Goal: Complete application form

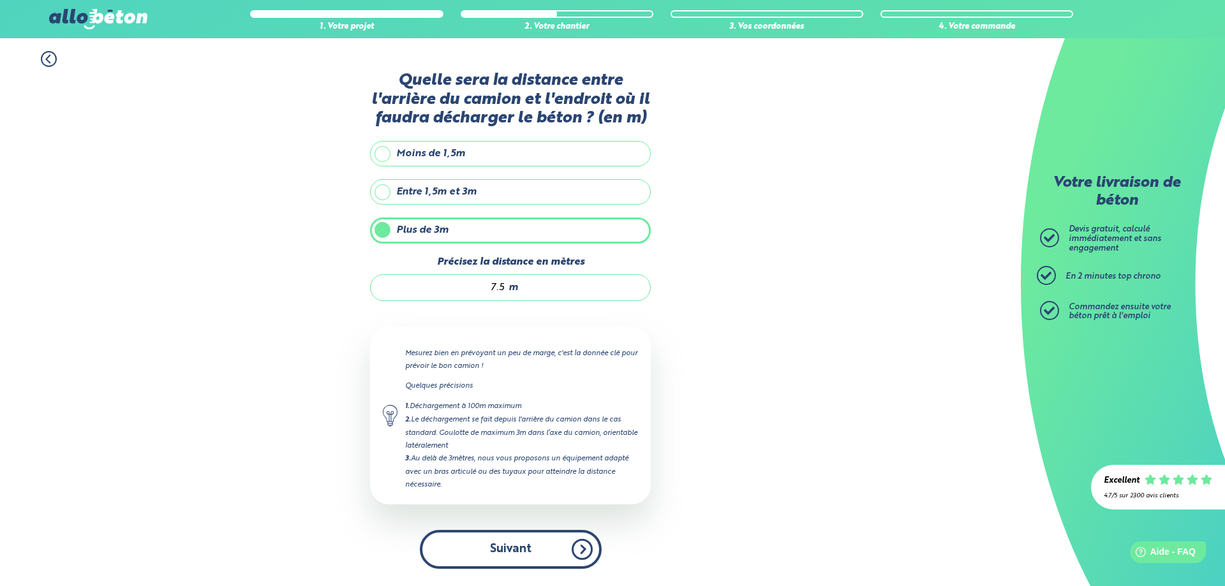
click at [519, 548] on button "Suivant" at bounding box center [511, 549] width 182 height 39
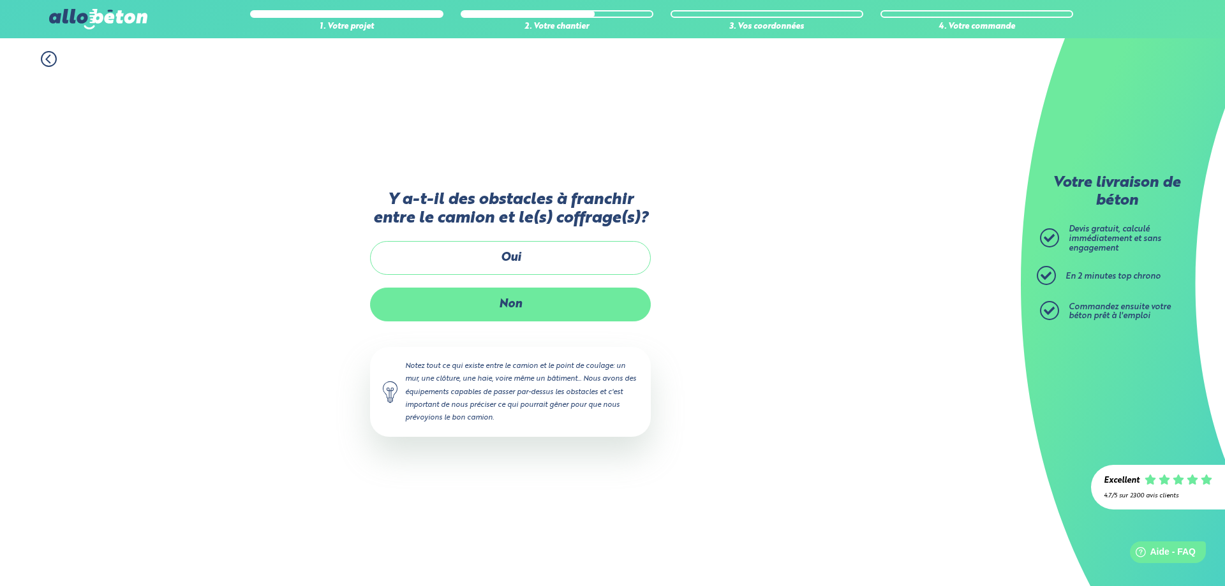
click at [511, 293] on label "Non" at bounding box center [510, 305] width 281 height 34
click at [0, 0] on input "Non" at bounding box center [0, 0] width 0 height 0
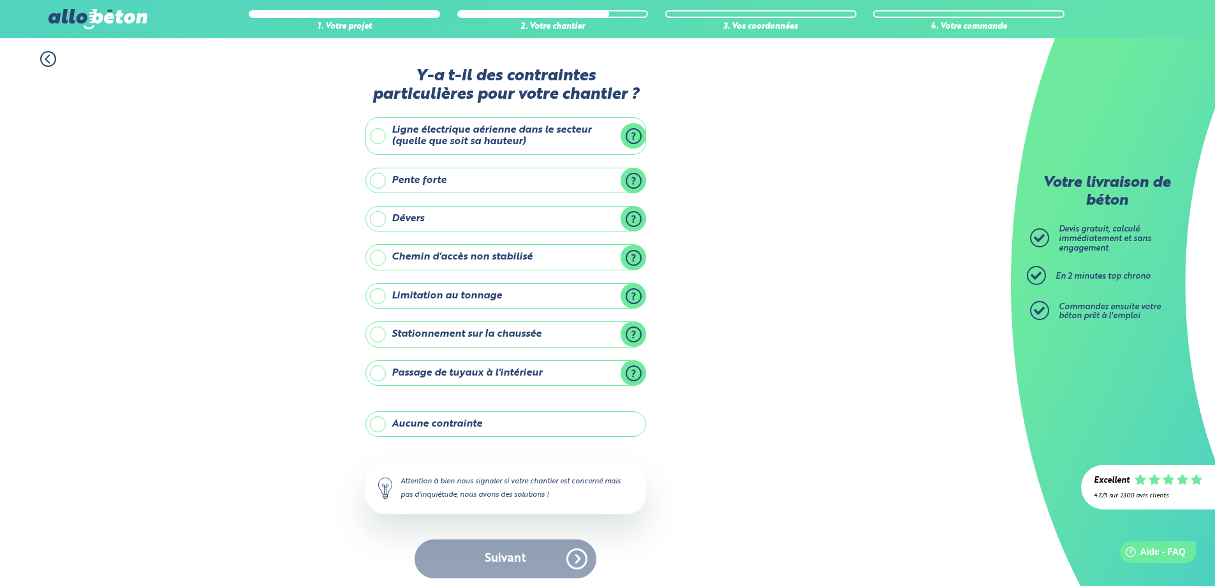
click at [401, 431] on label "Aucune contrainte" at bounding box center [506, 425] width 281 height 26
click at [0, 0] on input "Aucune contrainte" at bounding box center [0, 0] width 0 height 0
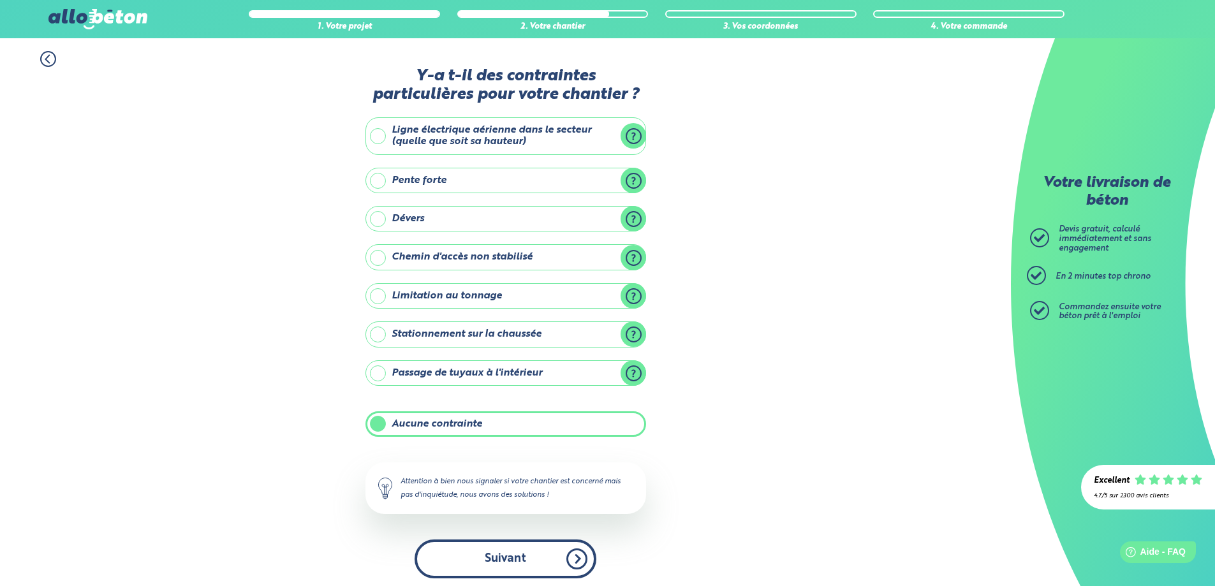
click at [544, 563] on button "Suivant" at bounding box center [506, 559] width 182 height 39
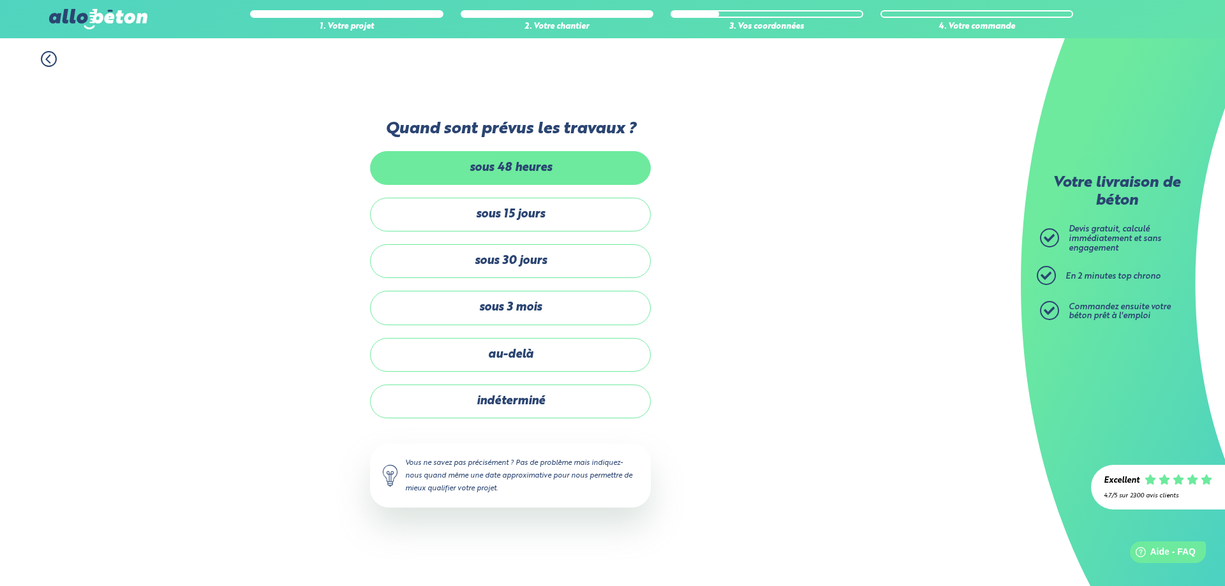
click at [595, 177] on label "sous 48 heures" at bounding box center [510, 168] width 281 height 34
click at [0, 0] on input "sous 48 heures" at bounding box center [0, 0] width 0 height 0
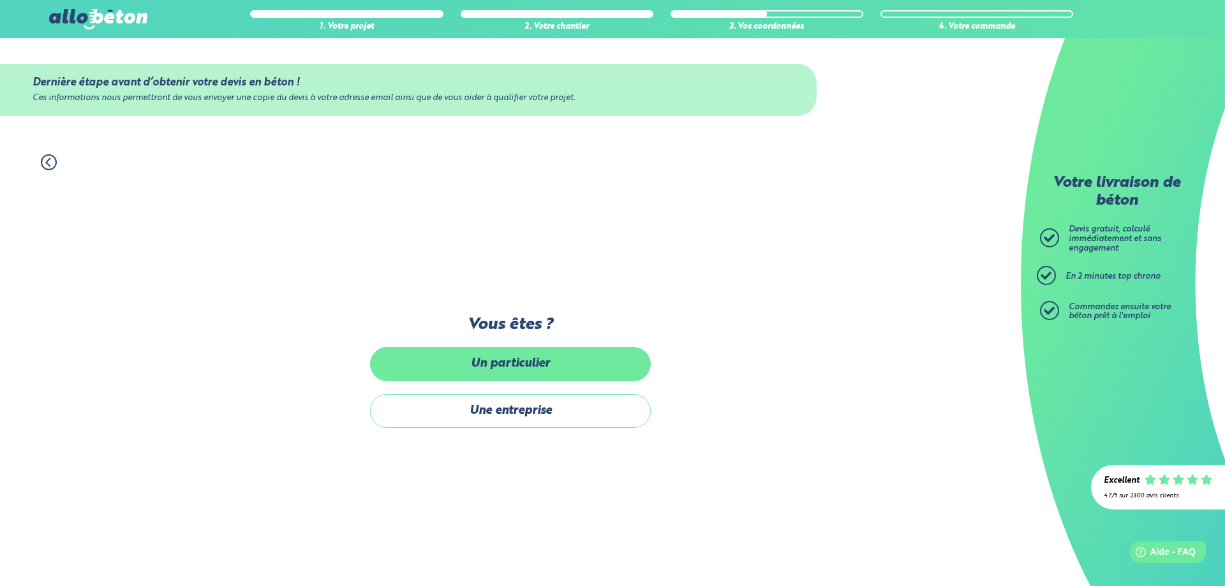
click at [567, 352] on label "Un particulier" at bounding box center [510, 364] width 281 height 34
click at [0, 0] on input "Un particulier" at bounding box center [0, 0] width 0 height 0
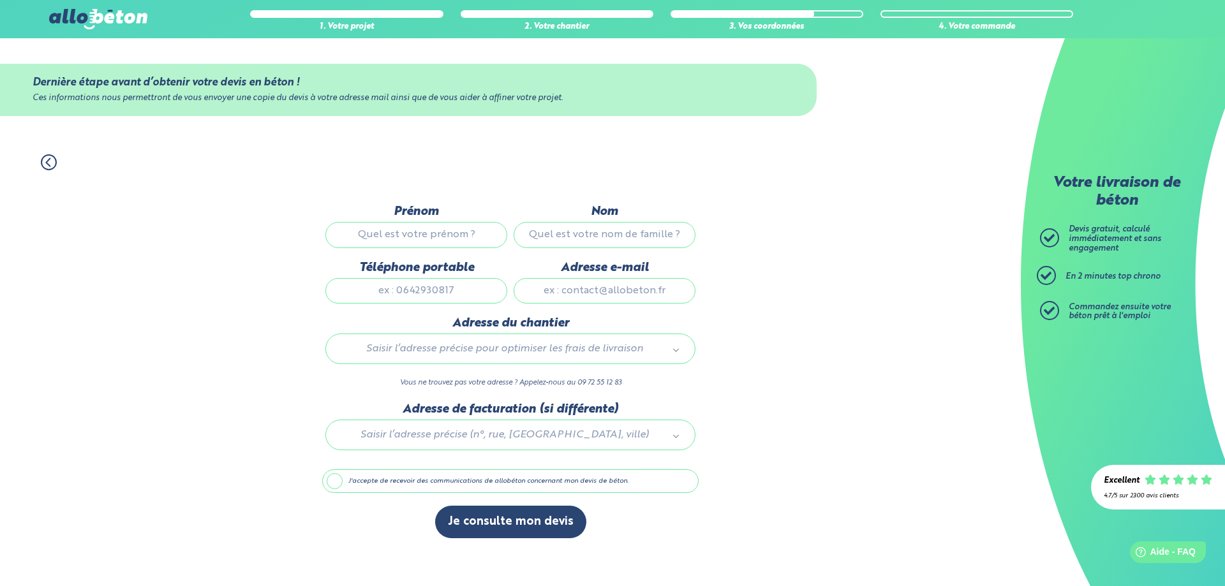
click at [458, 237] on input "Prénom" at bounding box center [416, 235] width 182 height 26
type input "[PERSON_NAME]"
type input "Bouzillard"
click at [401, 286] on input "Téléphone portable" at bounding box center [416, 291] width 182 height 26
type input "0"
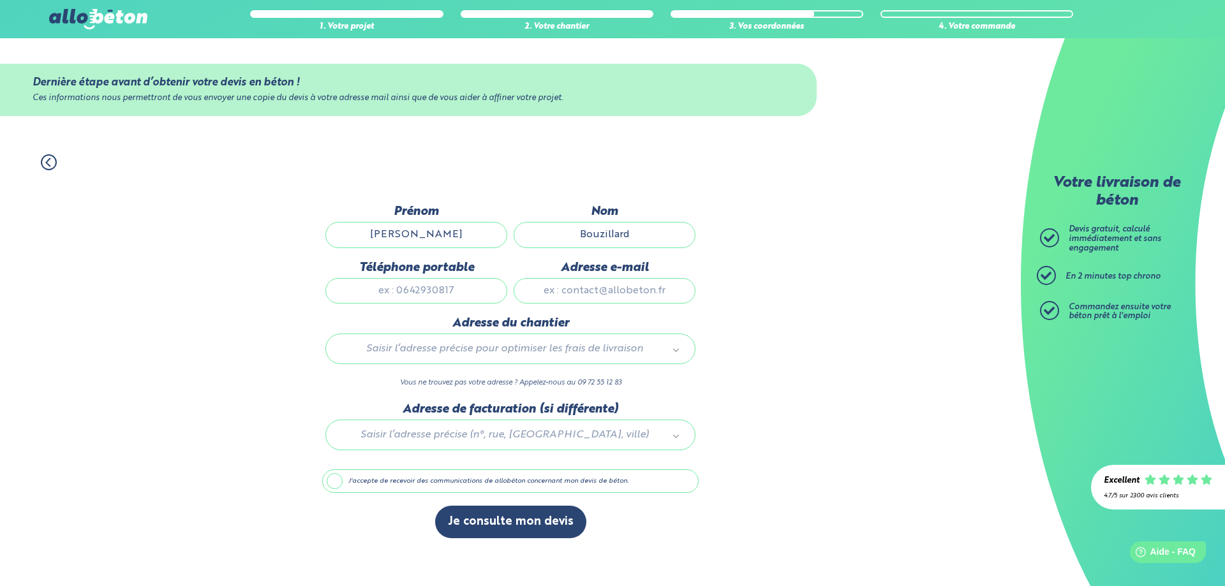
drag, startPoint x: 621, startPoint y: 292, endPoint x: 627, endPoint y: 291, distance: 6.5
click at [621, 292] on input "Adresse e-mail" at bounding box center [605, 291] width 182 height 26
type input "[EMAIL_ADDRESS][DOMAIN_NAME]"
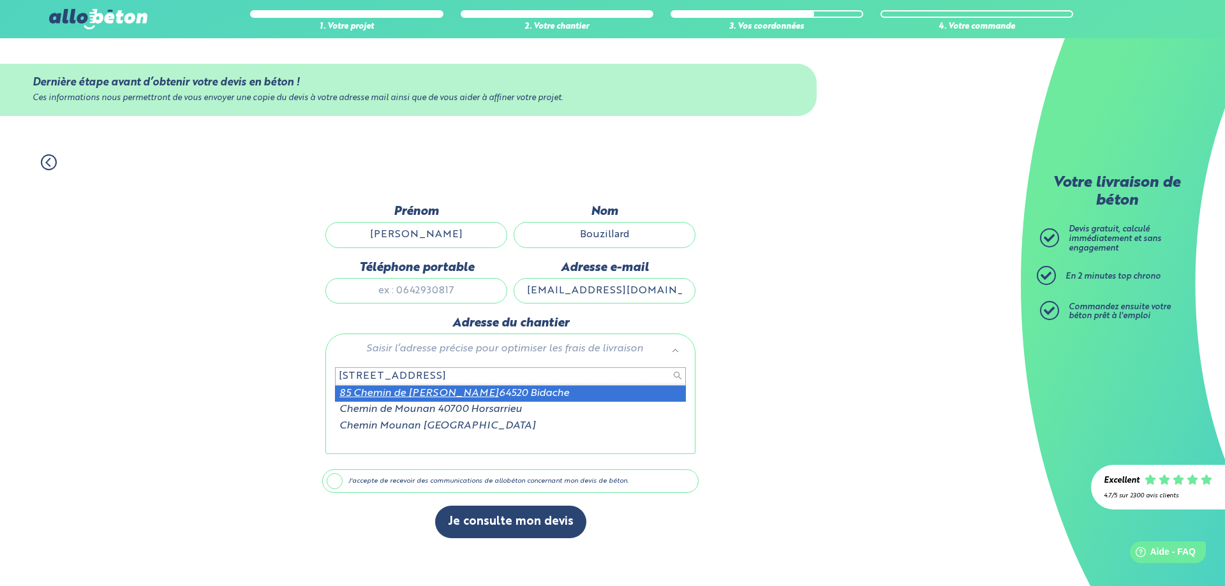
type input "85 chemin de mounane"
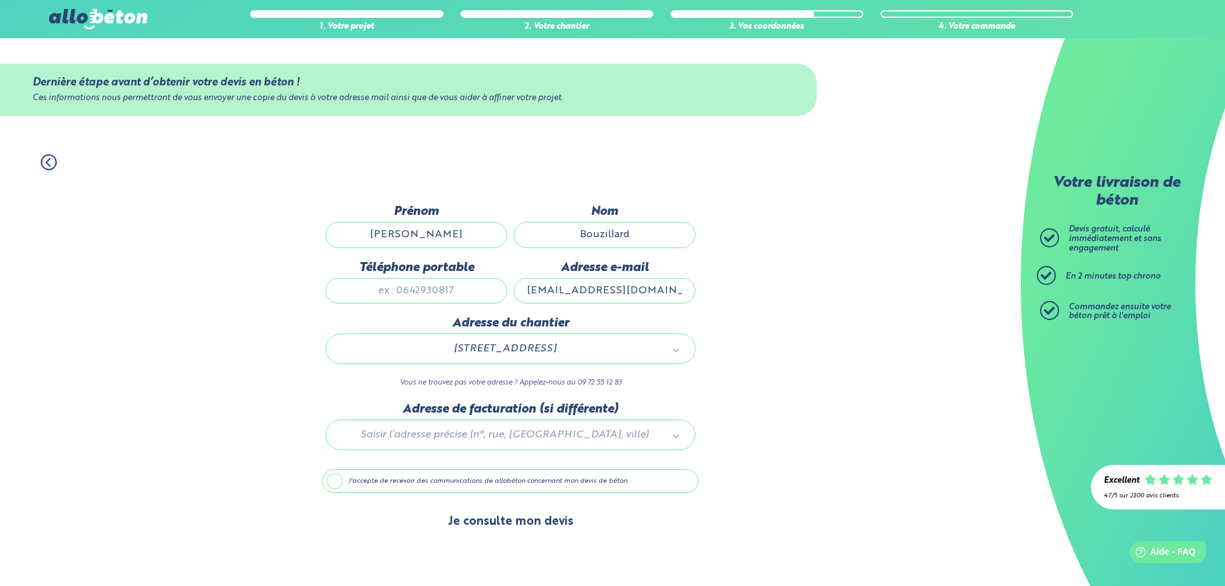
click at [485, 519] on button "Je consulte mon devis" at bounding box center [510, 522] width 151 height 33
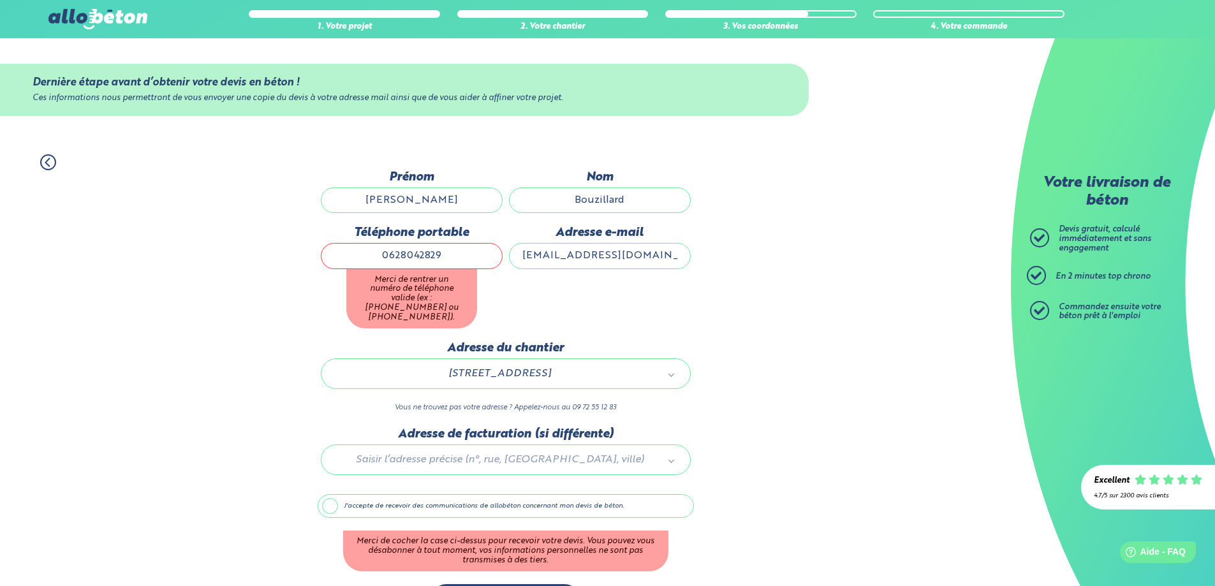
type input "0628042829"
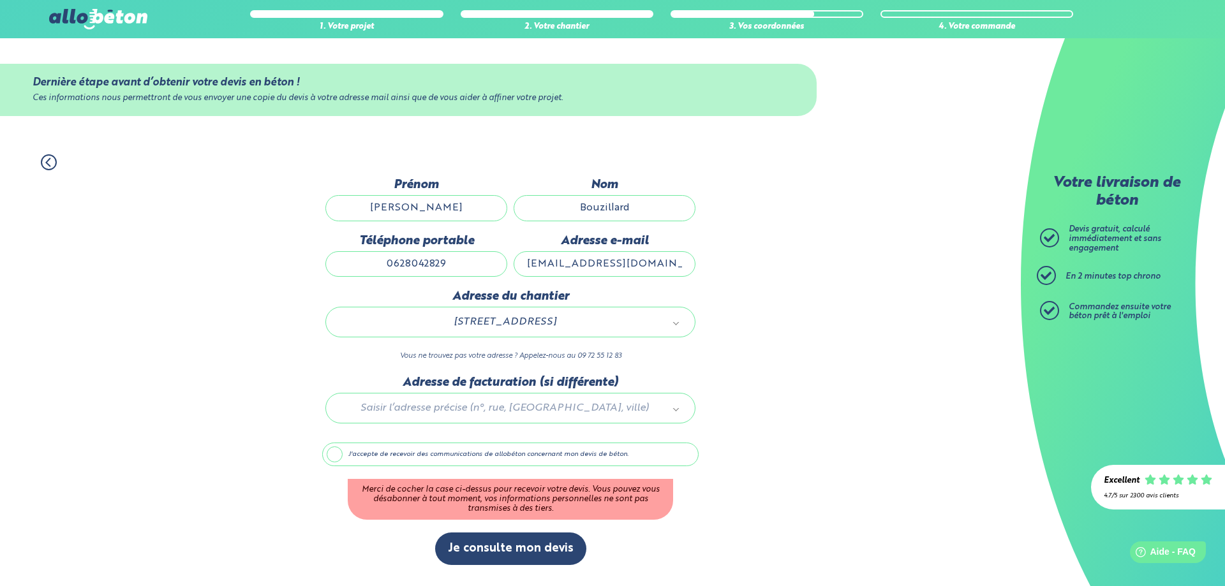
click at [826, 362] on div "1. Votre projet 2. Votre chantier 3. Vos coordonnées 4. Votre commande Dernière…" at bounding box center [510, 364] width 1021 height 445
click at [471, 547] on button "Je consulte mon devis" at bounding box center [510, 549] width 151 height 33
click at [343, 456] on label "J'accepte de recevoir des communications de allobéton concernant mon devis de b…" at bounding box center [510, 455] width 376 height 24
click at [0, 0] on input "J'accepte de recevoir des communications de allobéton concernant mon devis de b…" at bounding box center [0, 0] width 0 height 0
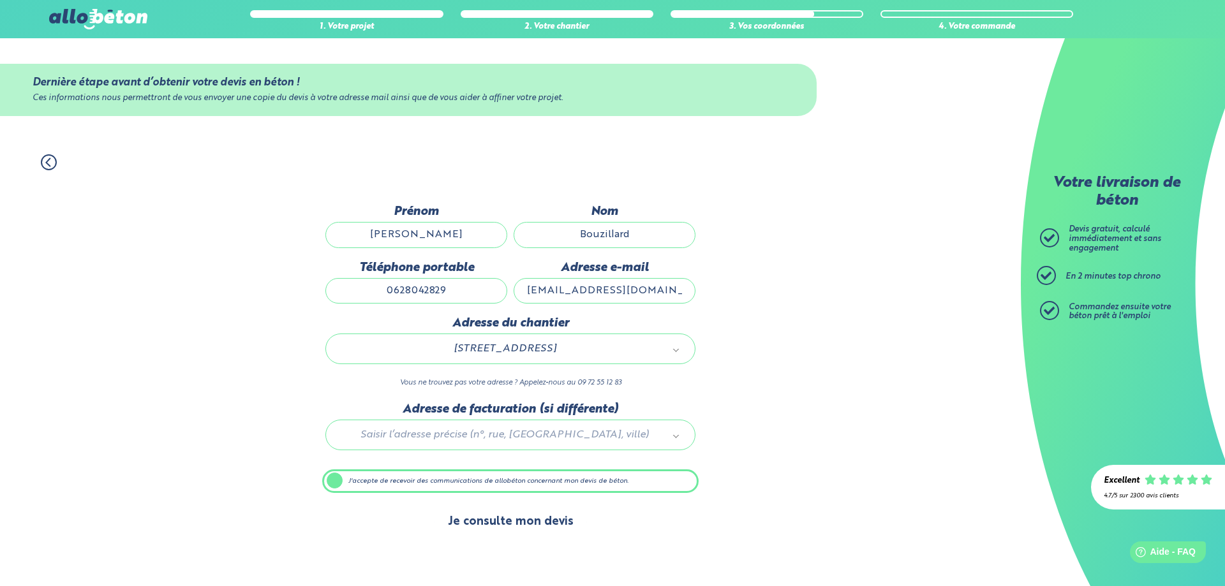
click at [503, 526] on button "Je consulte mon devis" at bounding box center [510, 522] width 151 height 33
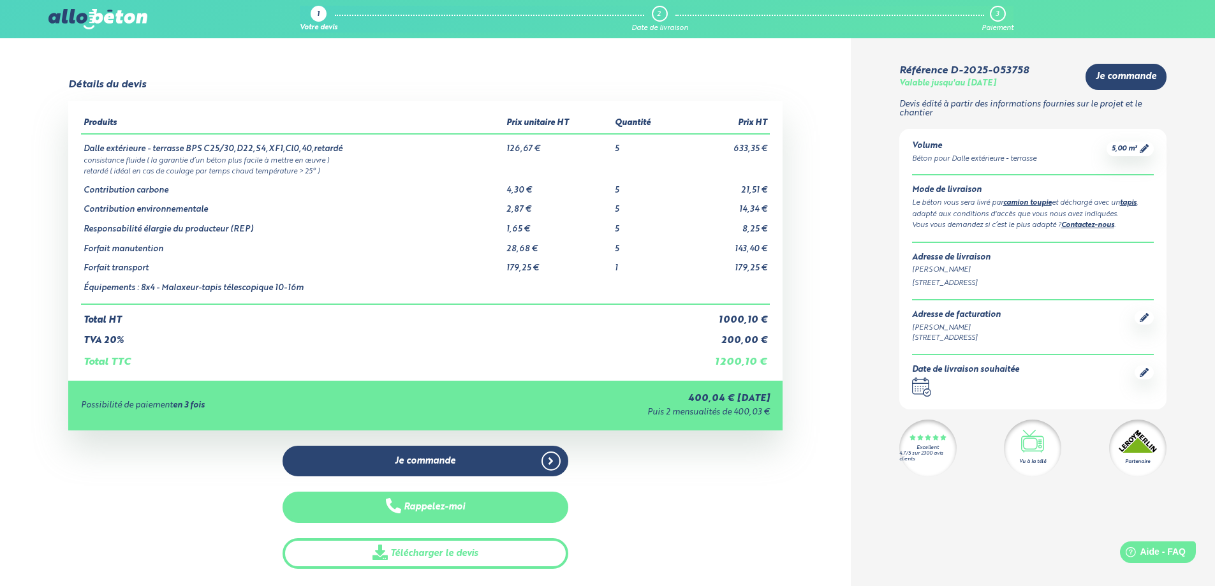
click at [419, 508] on button "Rappelez-moi" at bounding box center [426, 507] width 286 height 31
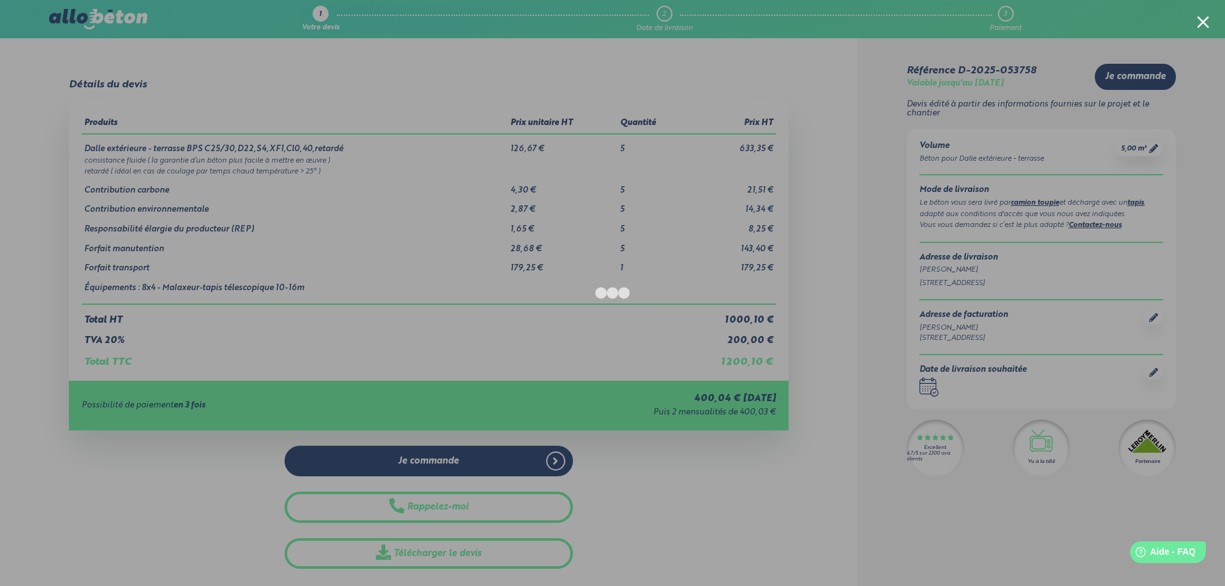
click at [837, 533] on div at bounding box center [612, 293] width 1225 height 586
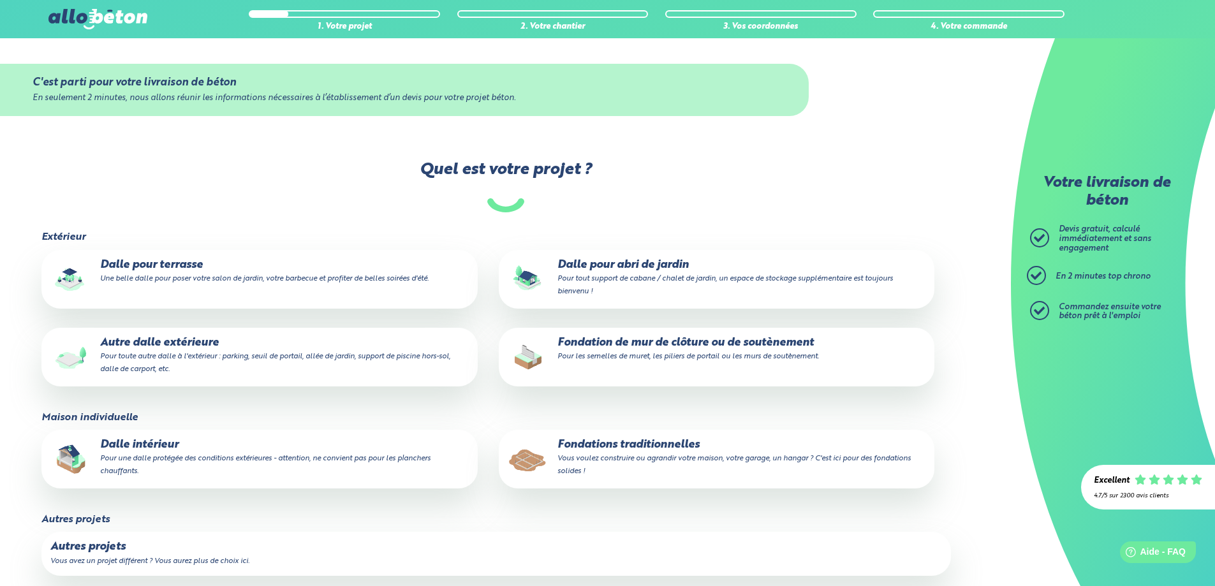
click at [205, 272] on p "Dalle pour terrasse Une belle dalle pour poser votre salon de jardin, votre bar…" at bounding box center [259, 272] width 418 height 26
click at [0, 0] on input "Dalle pour terrasse Une belle dalle pour poser votre salon de jardin, votre bar…" at bounding box center [0, 0] width 0 height 0
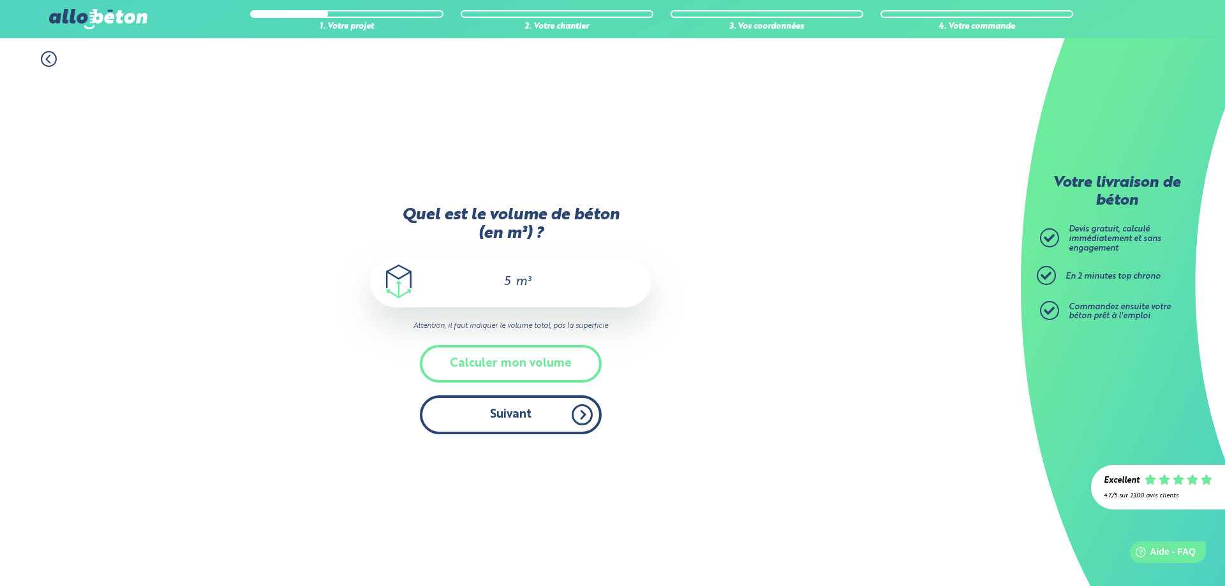
click at [528, 426] on button "Suivant" at bounding box center [511, 415] width 182 height 39
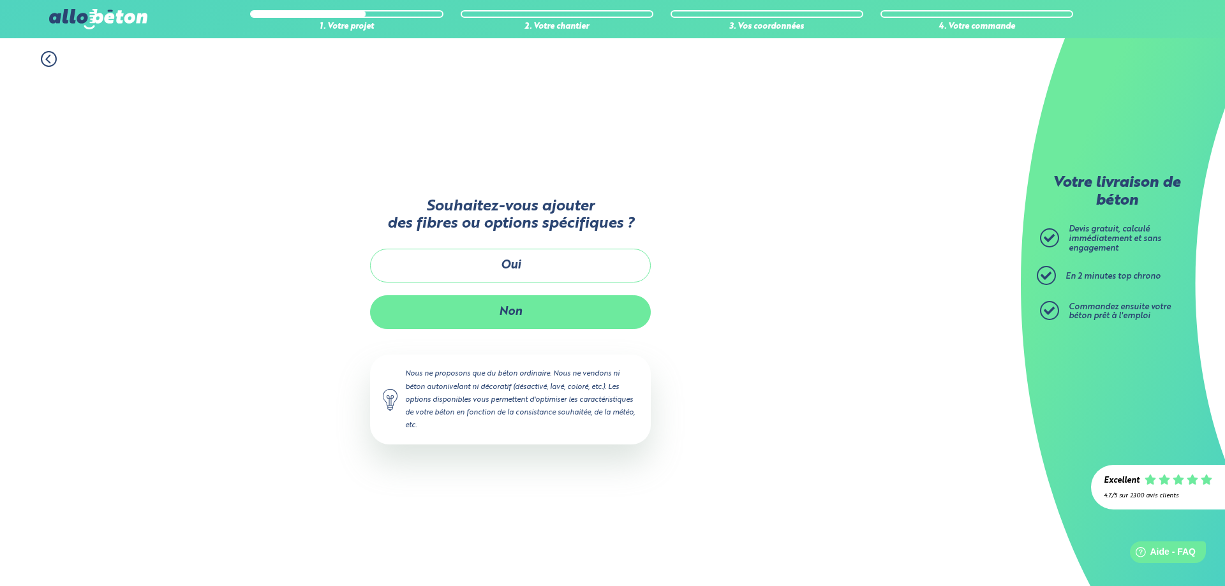
click at [540, 302] on button "Non" at bounding box center [510, 312] width 281 height 34
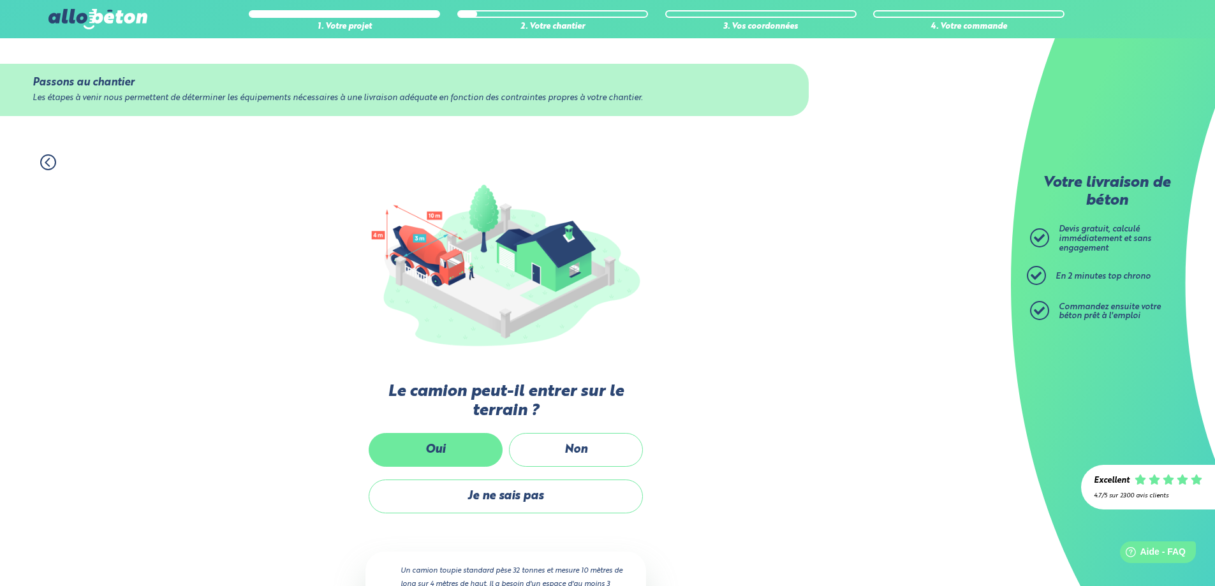
click at [442, 435] on label "Oui" at bounding box center [436, 450] width 134 height 34
click at [0, 0] on input "Oui" at bounding box center [0, 0] width 0 height 0
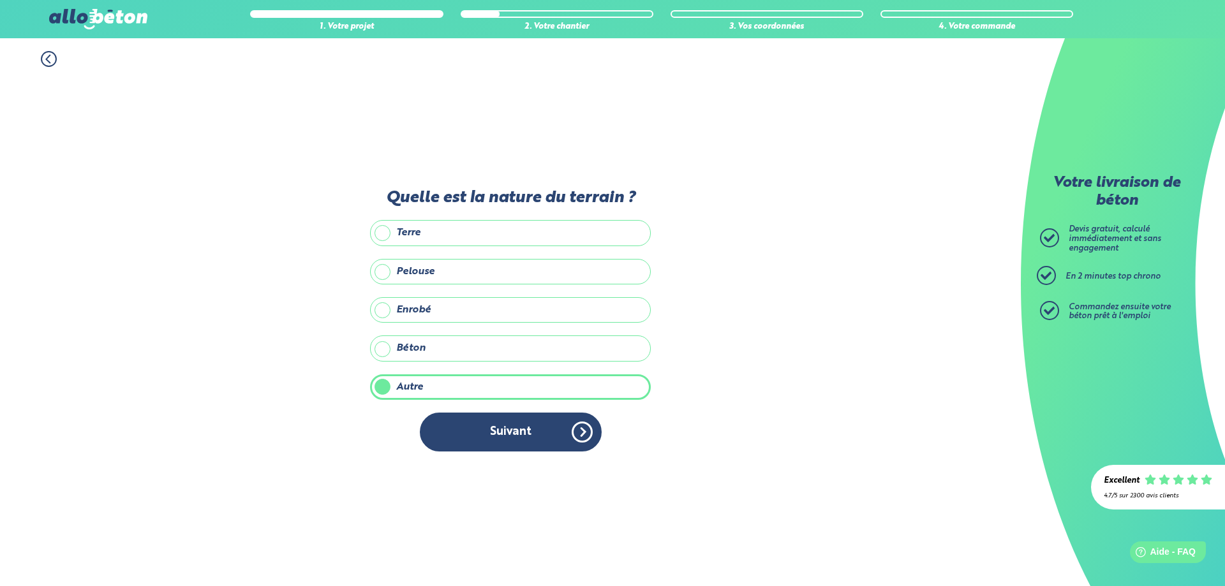
click at [447, 350] on label "Béton" at bounding box center [510, 349] width 281 height 26
click at [0, 0] on input "Béton" at bounding box center [0, 0] width 0 height 0
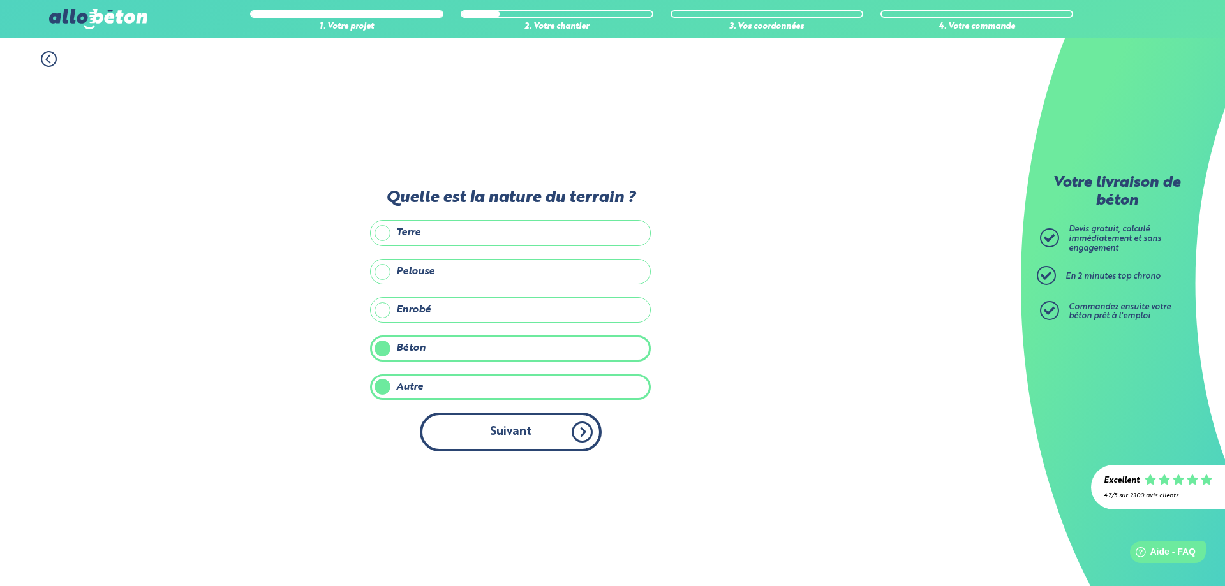
click at [486, 429] on button "Suivant" at bounding box center [511, 432] width 182 height 39
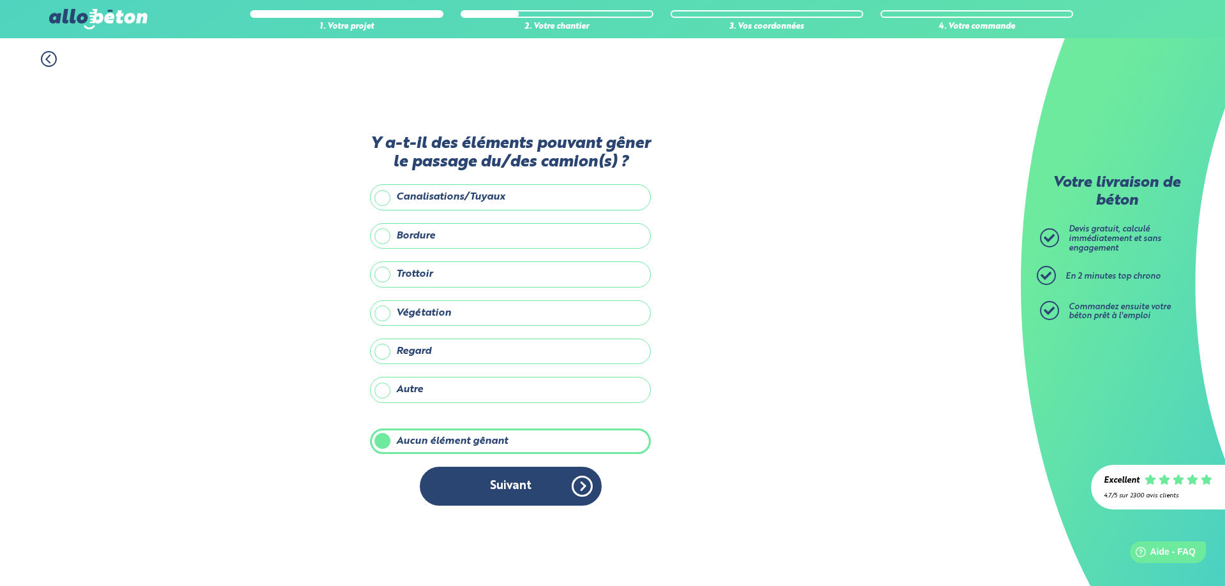
click at [417, 389] on label "Autre" at bounding box center [510, 390] width 281 height 26
click at [0, 0] on input "Autre" at bounding box center [0, 0] width 0 height 0
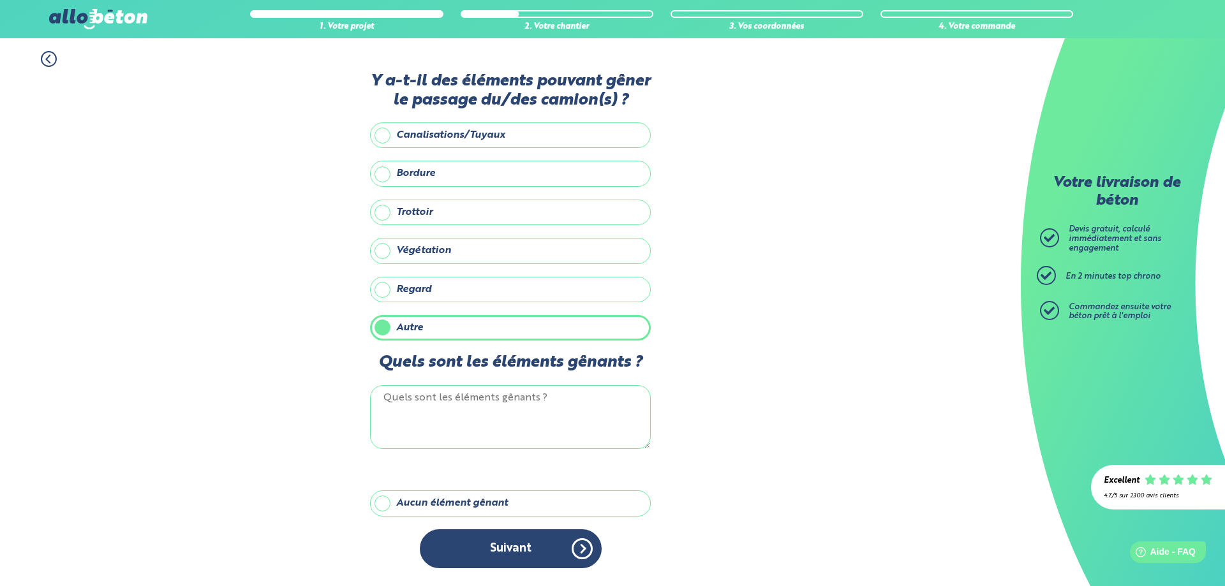
click at [388, 489] on div "Y a-t-il des éléments pouvant gêner le passage du/des camion(s) ? Canalisations…" at bounding box center [510, 326] width 281 height 509
click at [388, 505] on label "Aucun élément gênant" at bounding box center [510, 504] width 281 height 26
click at [0, 0] on input "Aucun élément gênant" at bounding box center [0, 0] width 0 height 0
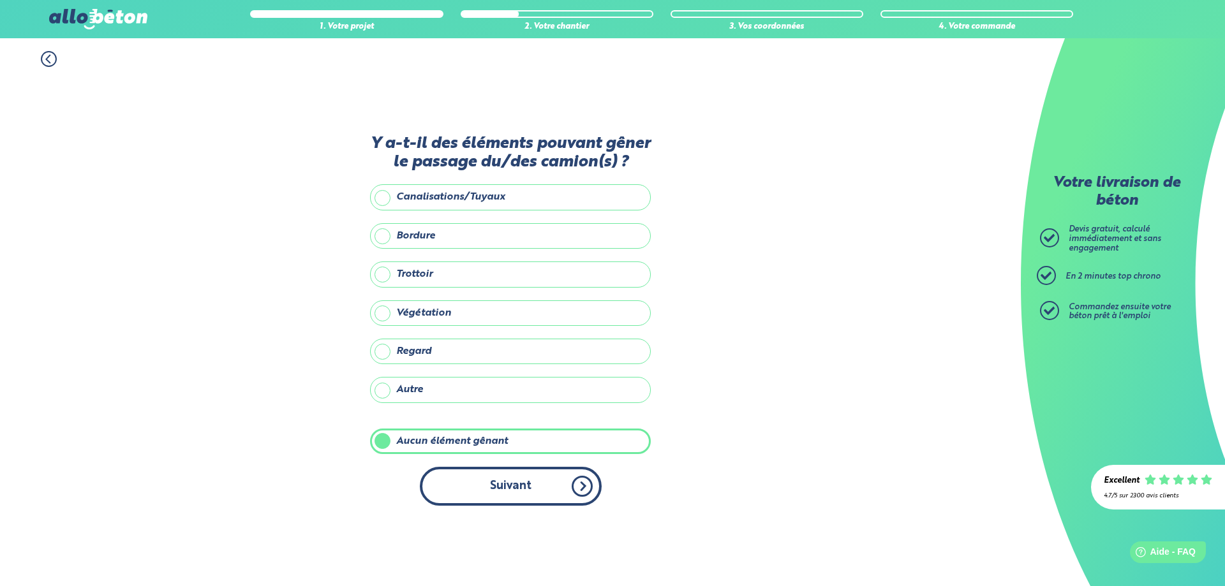
click at [512, 486] on button "Suivant" at bounding box center [511, 486] width 182 height 39
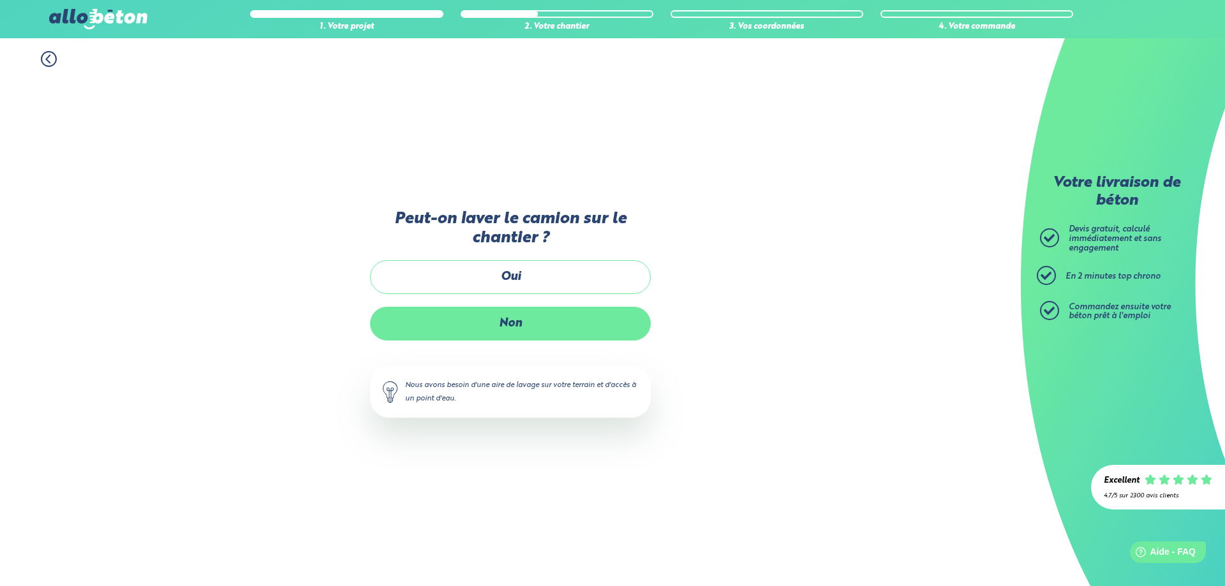
click at [480, 326] on label "Non" at bounding box center [510, 324] width 281 height 34
click at [0, 0] on input "Non" at bounding box center [0, 0] width 0 height 0
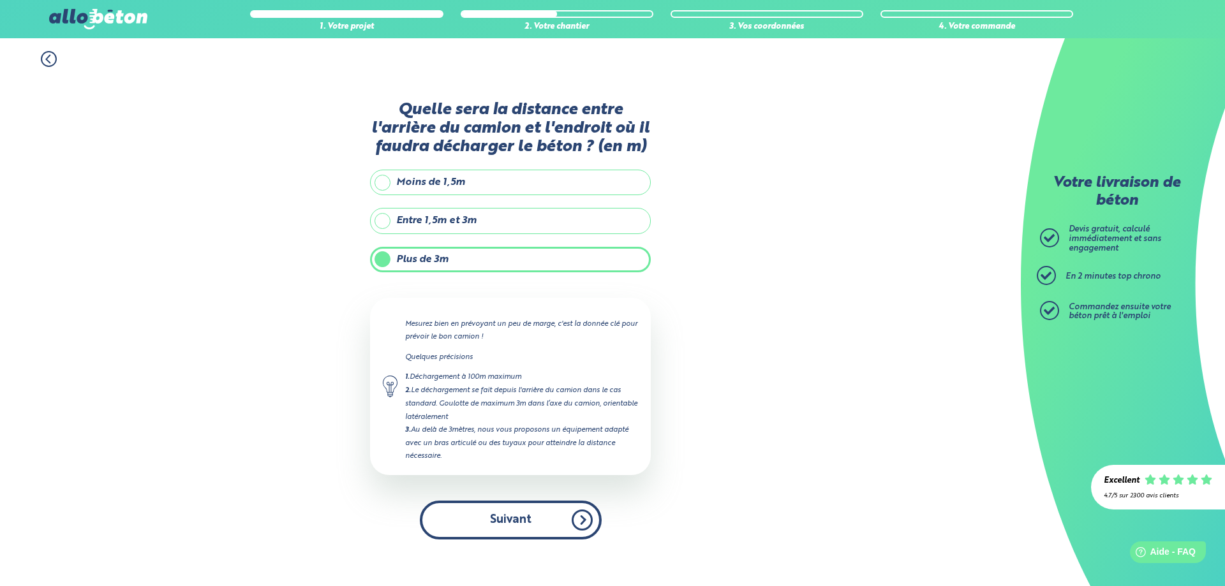
click at [509, 523] on button "Suivant" at bounding box center [511, 520] width 182 height 39
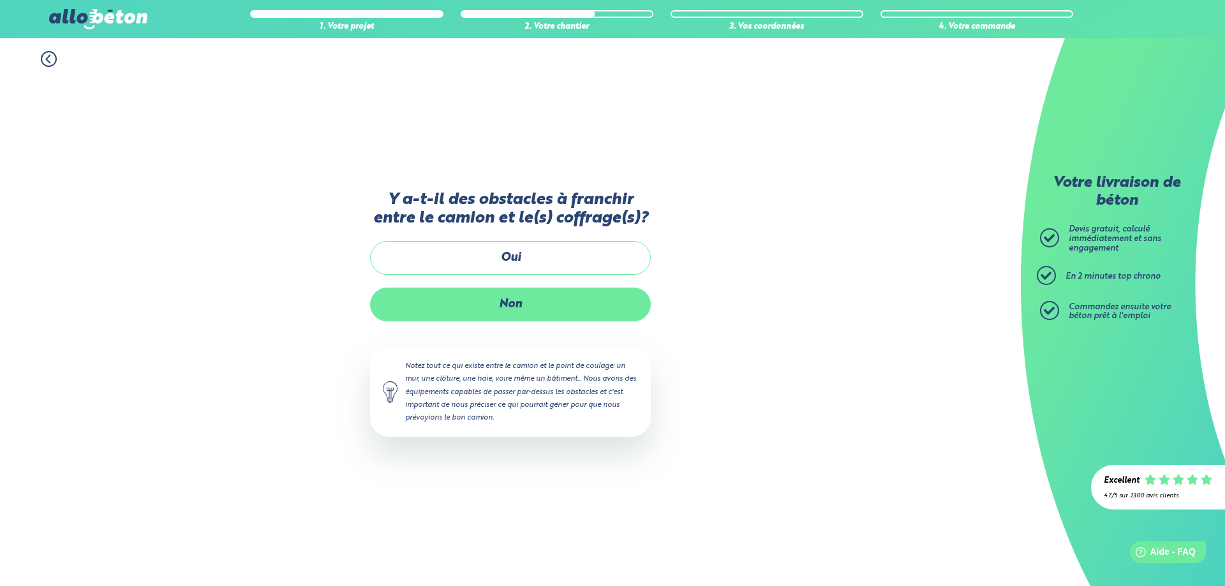
click at [531, 293] on label "Non" at bounding box center [510, 305] width 281 height 34
click at [0, 0] on input "Non" at bounding box center [0, 0] width 0 height 0
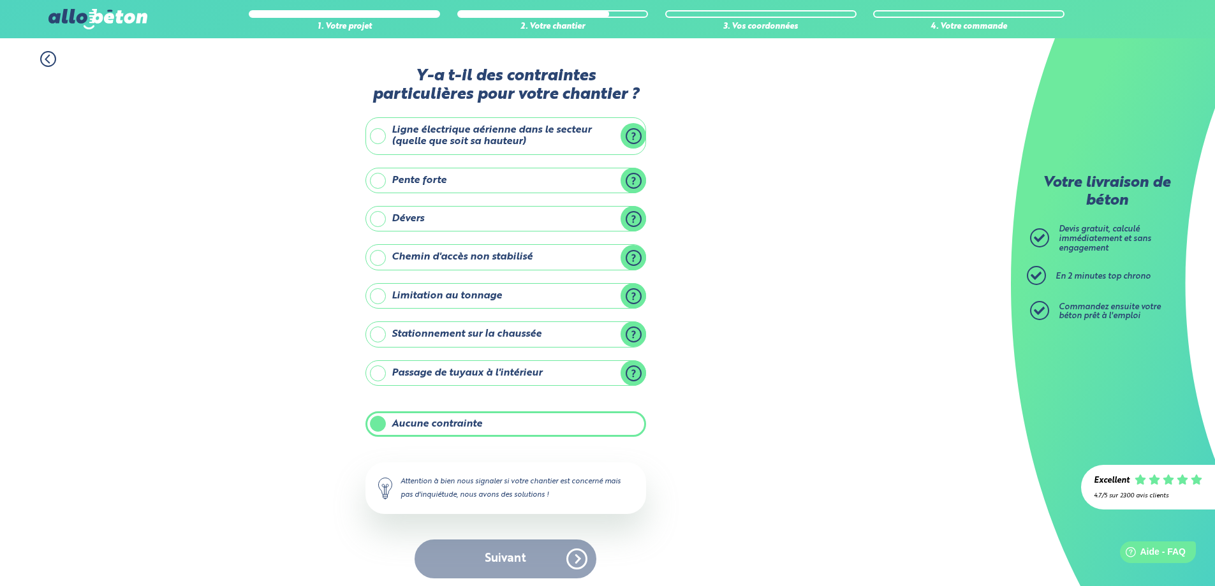
click at [506, 556] on div "Suivant" at bounding box center [506, 559] width 281 height 39
click at [378, 426] on label "Aucune contrainte" at bounding box center [506, 425] width 281 height 26
click at [0, 0] on input "Aucune contrainte" at bounding box center [0, 0] width 0 height 0
click at [378, 429] on label "Aucune contrainte" at bounding box center [506, 425] width 281 height 26
click at [0, 0] on input "Aucune contrainte" at bounding box center [0, 0] width 0 height 0
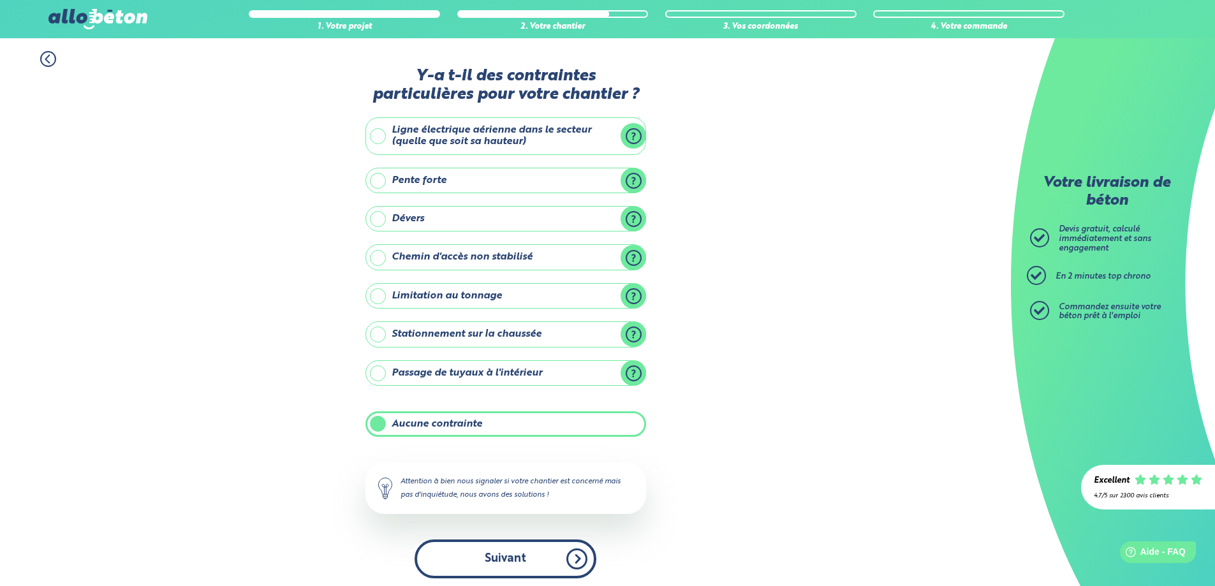
click at [544, 565] on button "Suivant" at bounding box center [506, 559] width 182 height 39
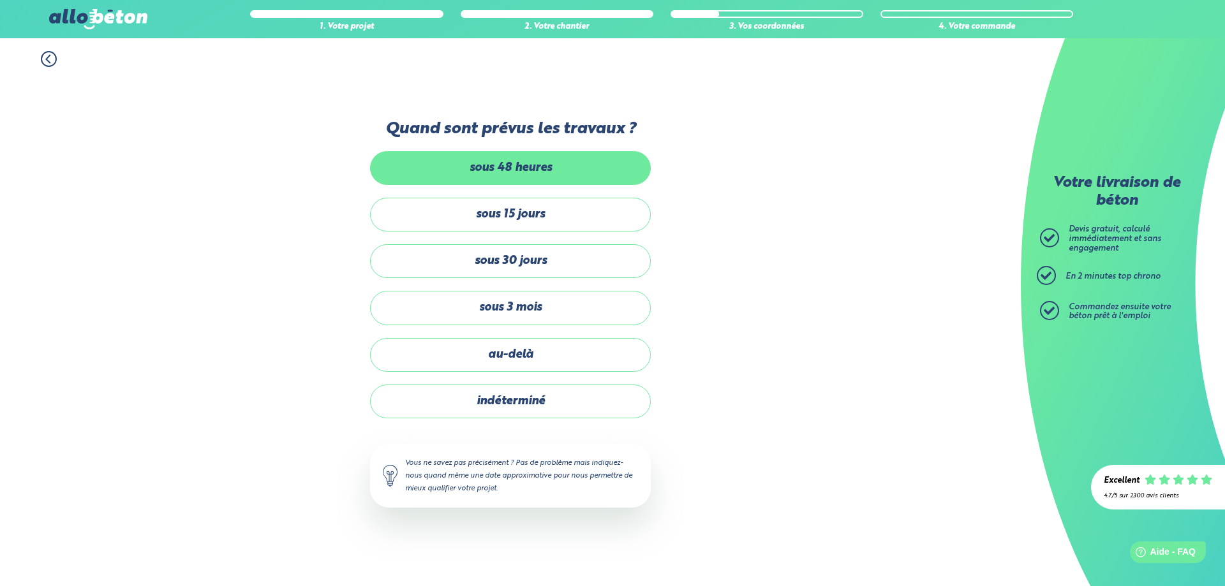
click at [499, 160] on label "sous 48 heures" at bounding box center [510, 168] width 281 height 34
click at [0, 0] on input "sous 48 heures" at bounding box center [0, 0] width 0 height 0
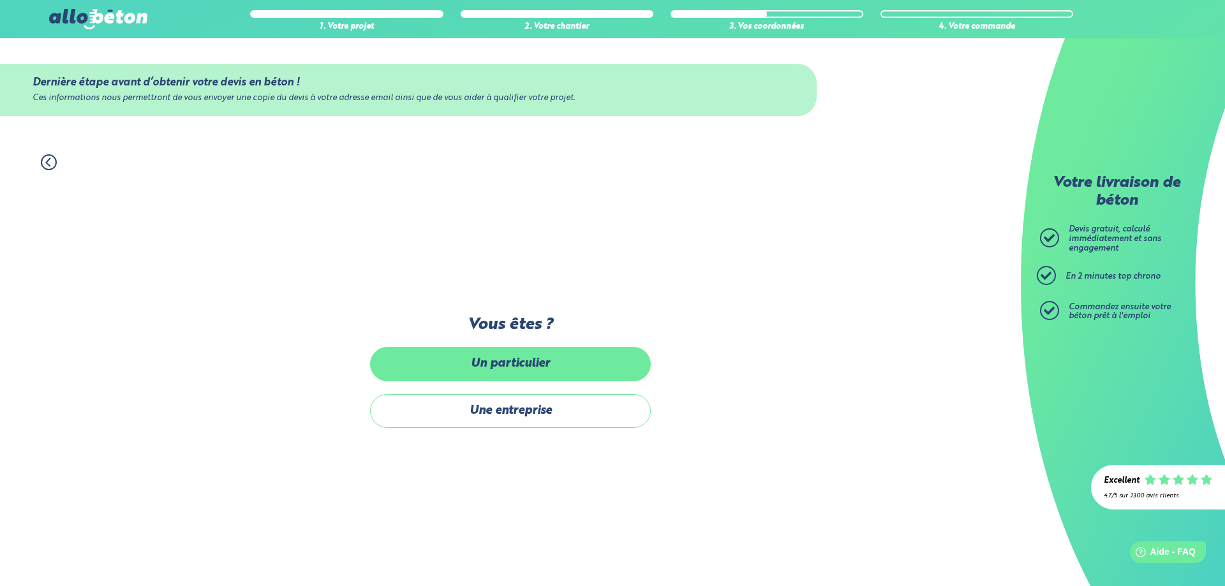
click at [540, 379] on label "Un particulier" at bounding box center [510, 364] width 281 height 34
click at [0, 0] on input "Un particulier" at bounding box center [0, 0] width 0 height 0
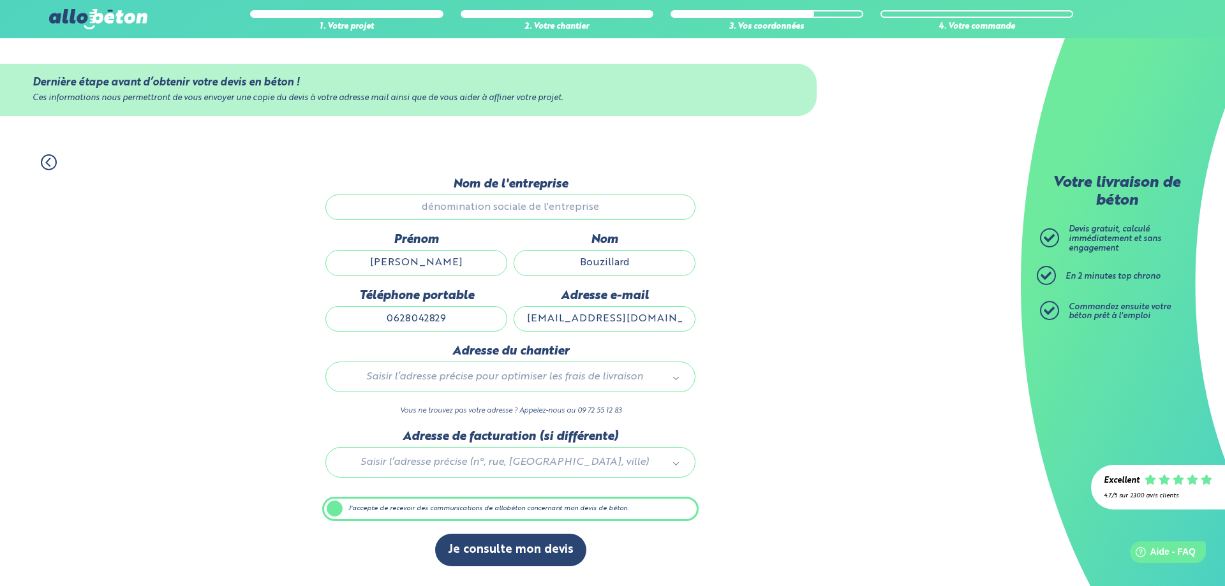
click at [53, 163] on icon at bounding box center [49, 162] width 16 height 16
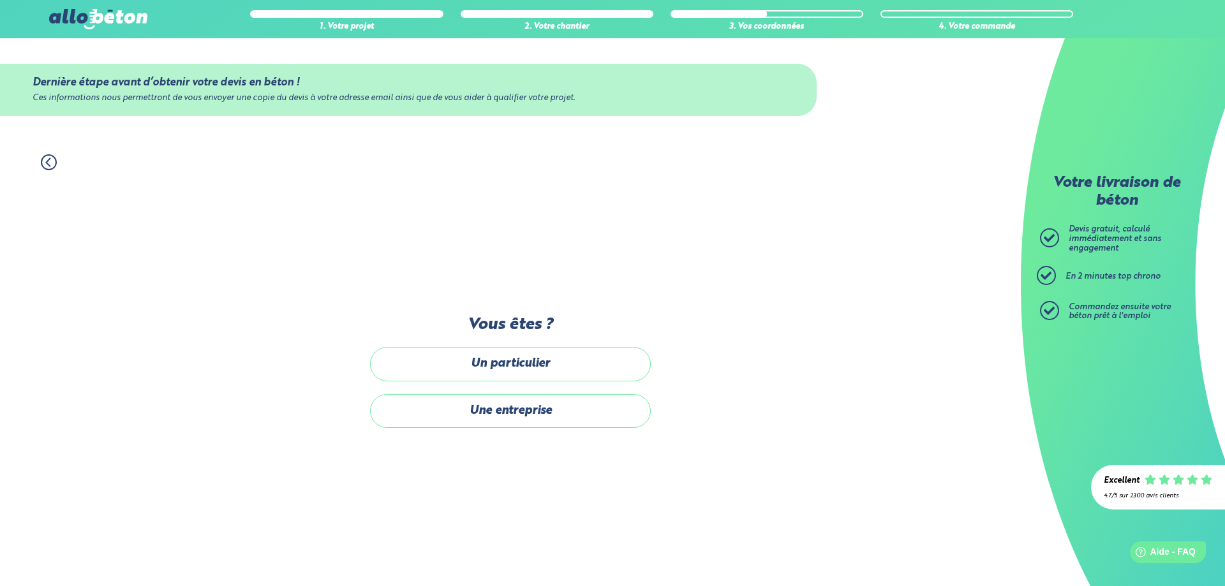
click at [53, 163] on icon at bounding box center [49, 162] width 16 height 16
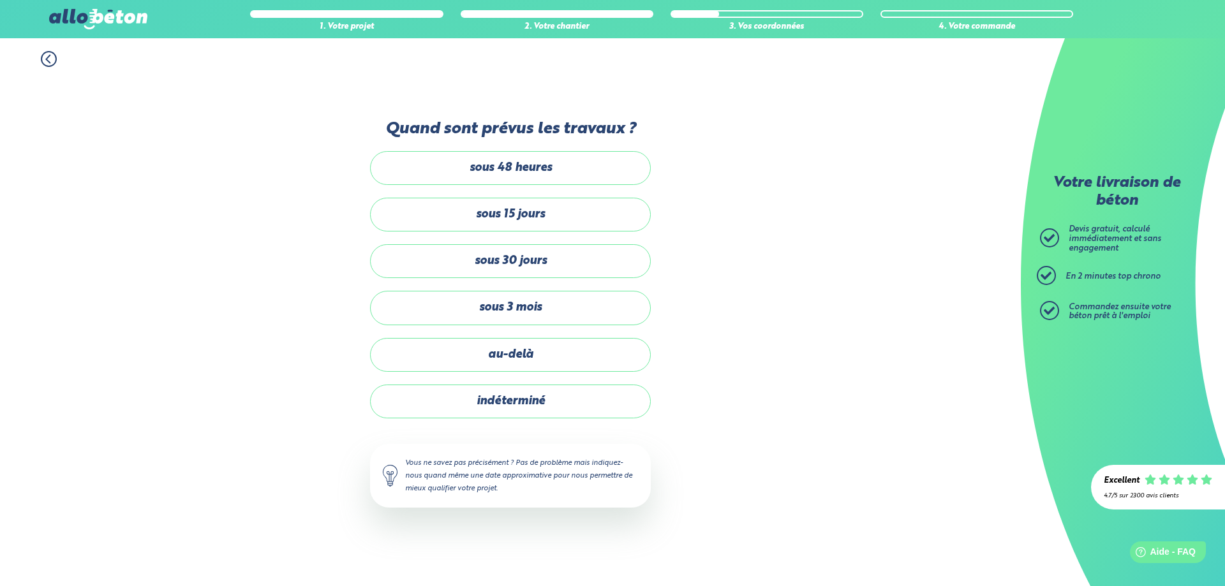
click at [53, 163] on div "1. Votre projet 2. Votre chantier 3. Vos coordonnées 4. Votre commande Quand so…" at bounding box center [510, 312] width 1021 height 548
click at [48, 61] on icon at bounding box center [48, 60] width 4 height 8
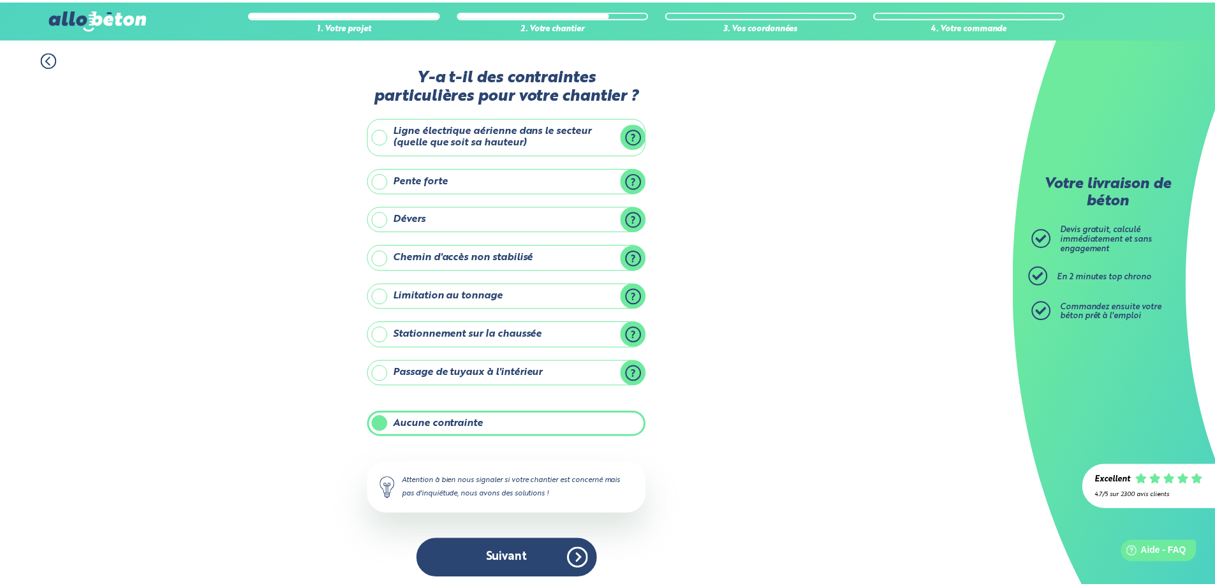
scroll to position [5, 0]
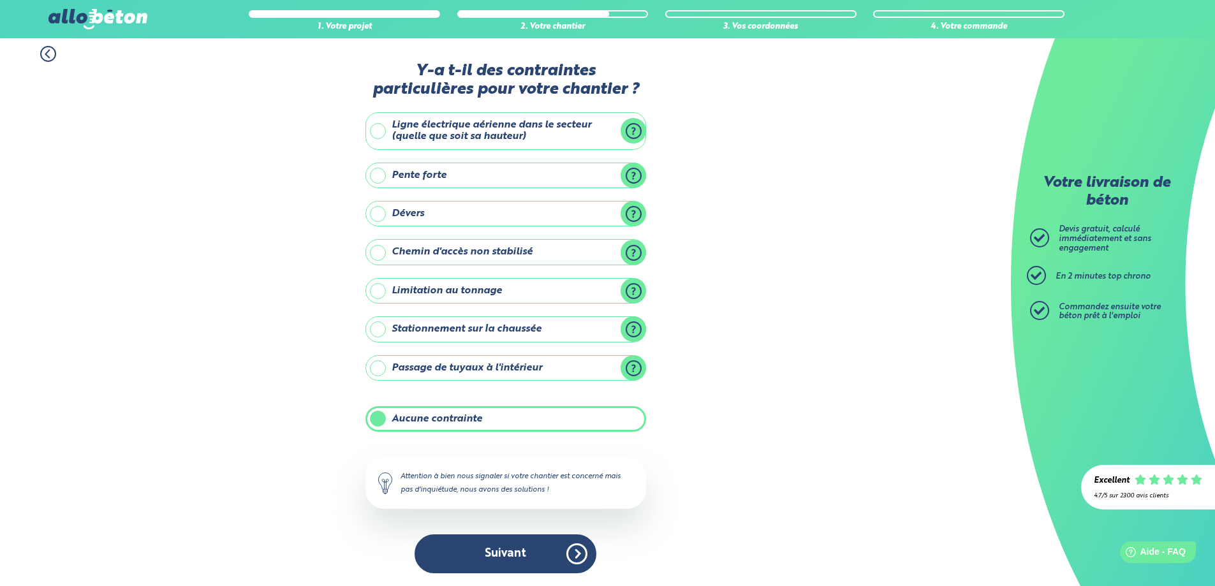
click at [383, 170] on label "Pente forte" at bounding box center [506, 176] width 281 height 26
click at [0, 0] on input "Pente forte" at bounding box center [0, 0] width 0 height 0
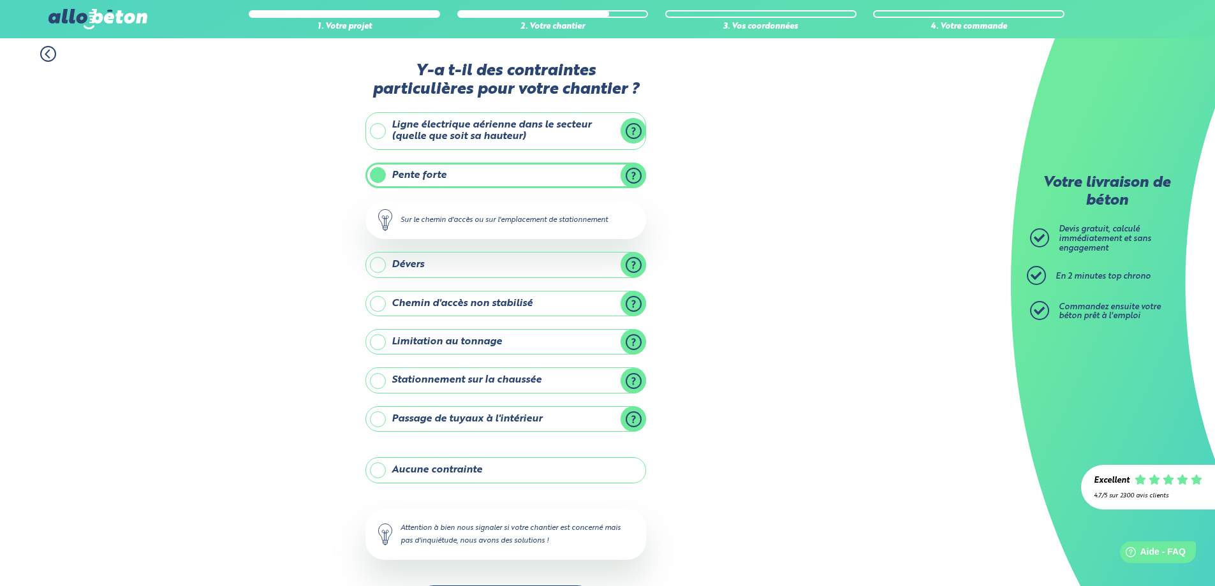
click at [370, 172] on label "Pente forte" at bounding box center [506, 176] width 281 height 26
click at [0, 0] on input "Pente forte" at bounding box center [0, 0] width 0 height 0
